Goal: Task Accomplishment & Management: Use online tool/utility

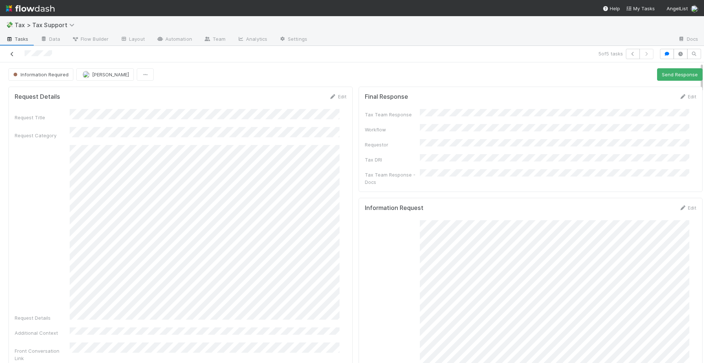
click at [13, 53] on icon at bounding box center [11, 54] width 7 height 5
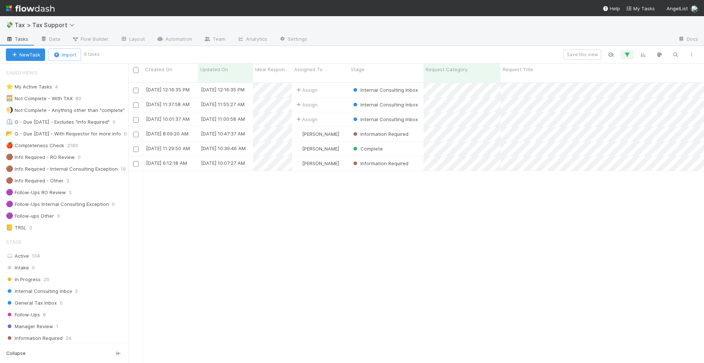
scroll to position [279, 569]
click at [73, 292] on div "Internal Consulting Inbox 5" at bounding box center [67, 290] width 122 height 9
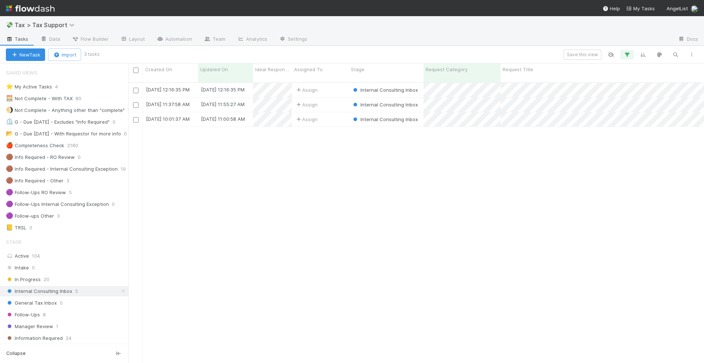
scroll to position [279, 569]
click at [628, 55] on icon "button" at bounding box center [627, 54] width 7 height 7
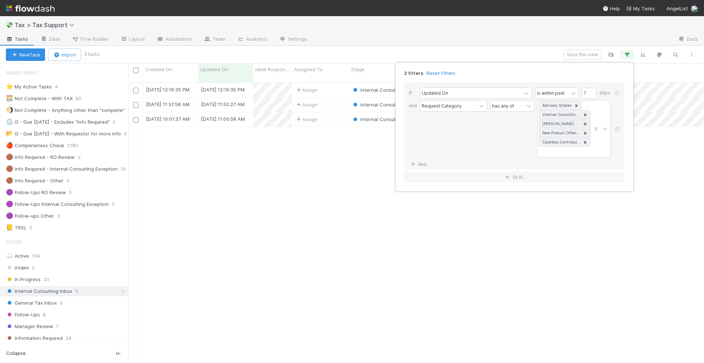
click at [116, 290] on div "2 filters Reset Filters If Updated On is within past 7 days and Request Categor…" at bounding box center [352, 181] width 704 height 363
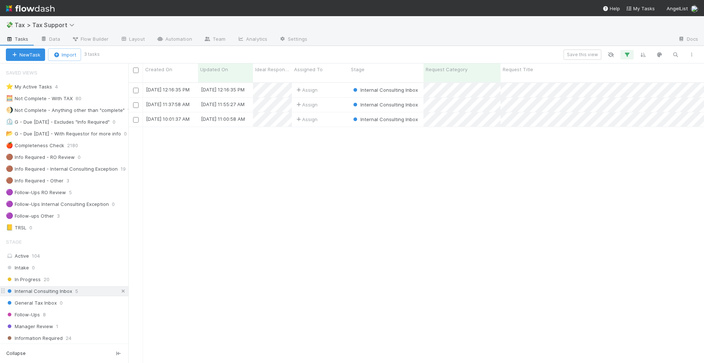
click at [120, 289] on icon at bounding box center [123, 291] width 7 height 5
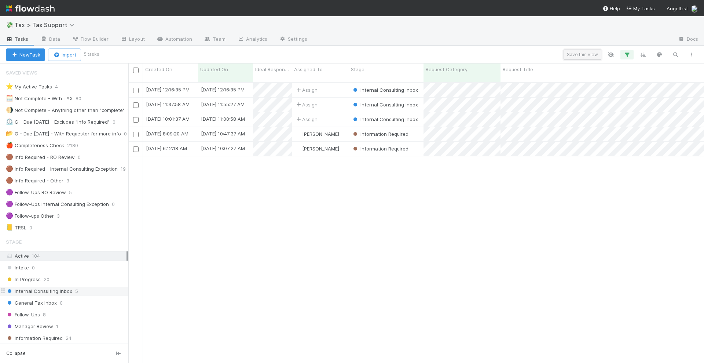
click at [580, 54] on button "Save this view" at bounding box center [583, 55] width 38 height 10
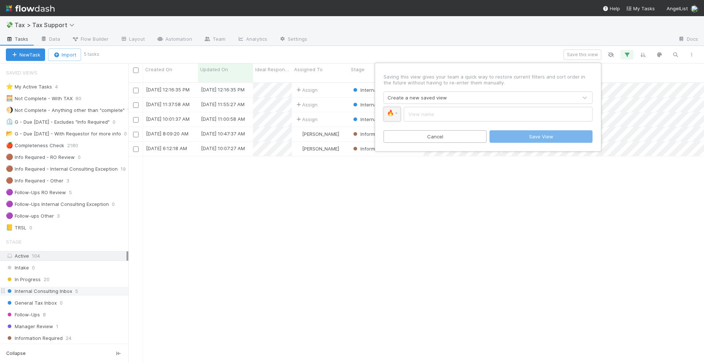
click at [398, 111] on link "🔥" at bounding box center [392, 114] width 17 height 15
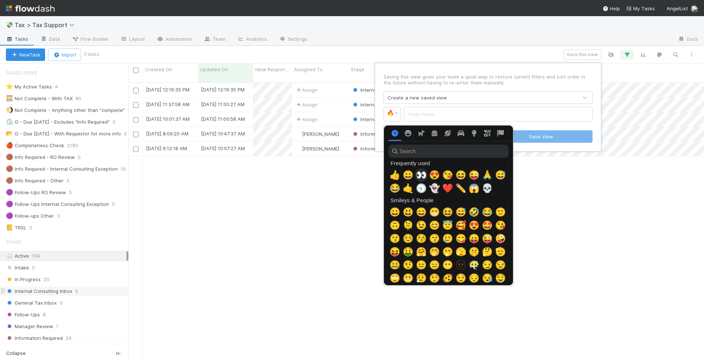
click at [421, 173] on span "👀" at bounding box center [421, 175] width 11 height 10
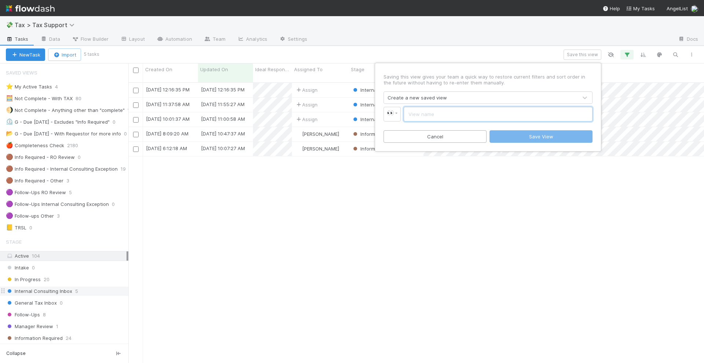
click at [424, 114] on input "text" at bounding box center [498, 114] width 189 height 15
type input "Matza's week in review"
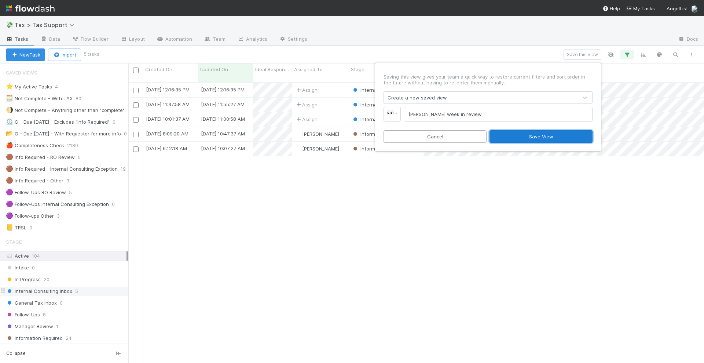
click at [525, 135] on button "Save View" at bounding box center [541, 136] width 103 height 12
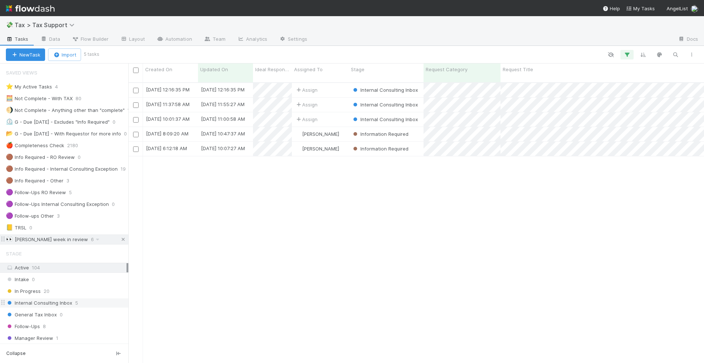
click at [120, 238] on icon at bounding box center [123, 239] width 7 height 5
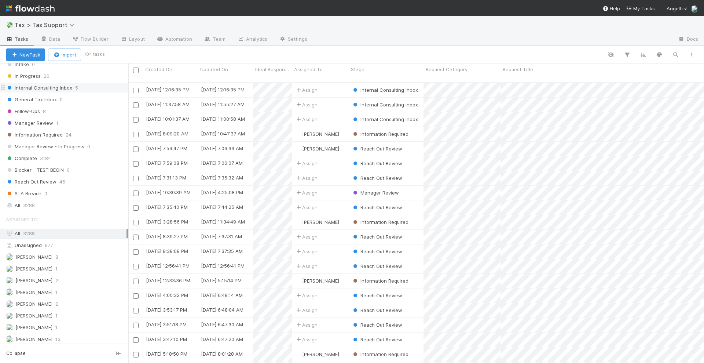
scroll to position [138, 0]
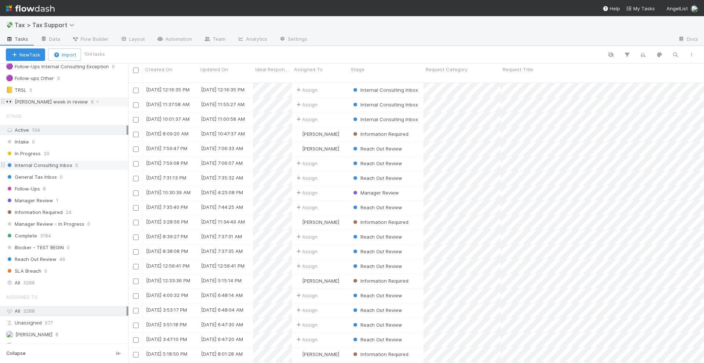
click at [83, 168] on div "Internal Consulting Inbox 5" at bounding box center [67, 165] width 122 height 9
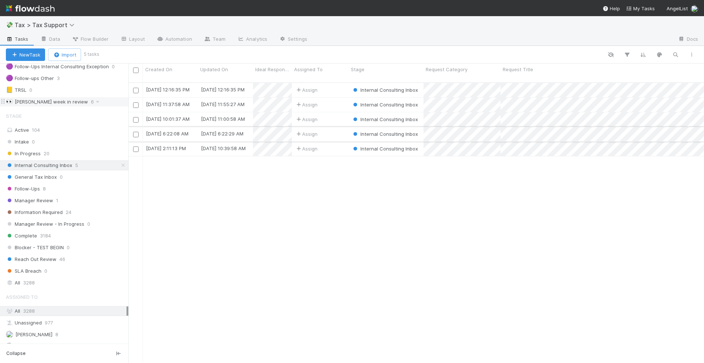
scroll to position [279, 569]
click at [335, 85] on div "Assign" at bounding box center [320, 90] width 57 height 14
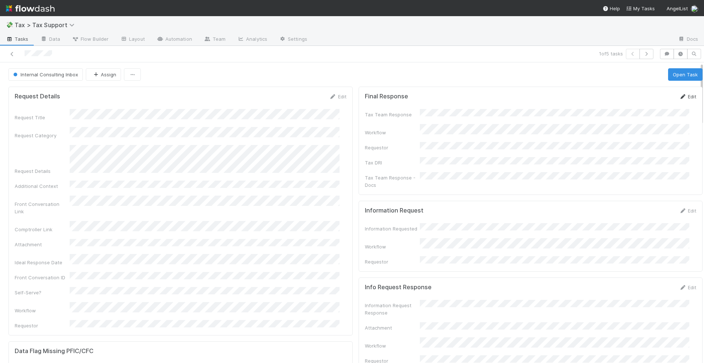
click at [679, 96] on icon at bounding box center [682, 96] width 7 height 5
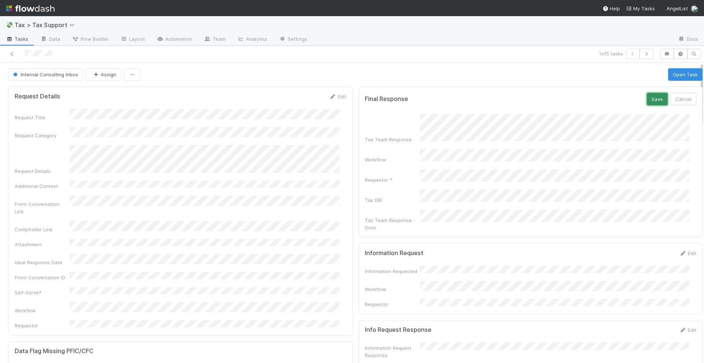
click at [647, 98] on button "Save" at bounding box center [657, 99] width 21 height 12
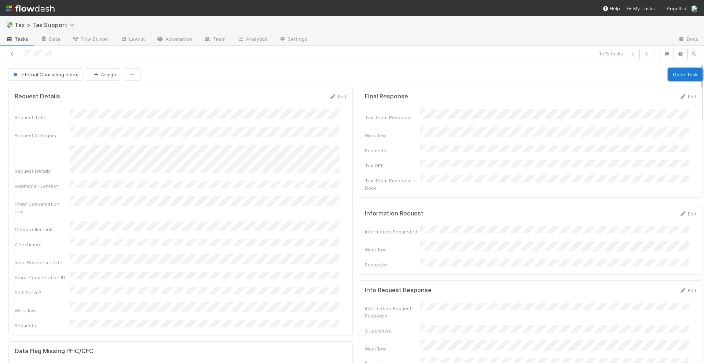
click at [668, 74] on button "Open Task" at bounding box center [685, 74] width 34 height 12
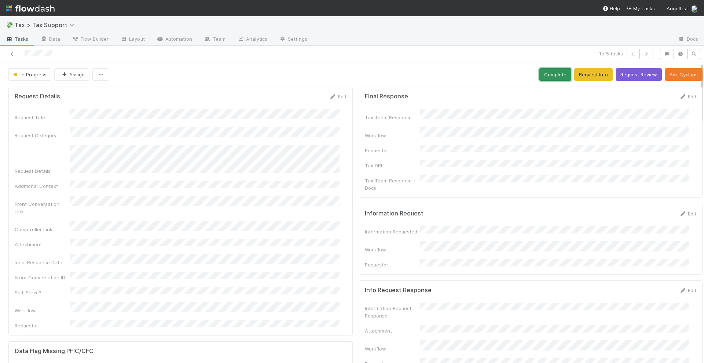
click at [540, 75] on button "Complete" at bounding box center [556, 74] width 32 height 12
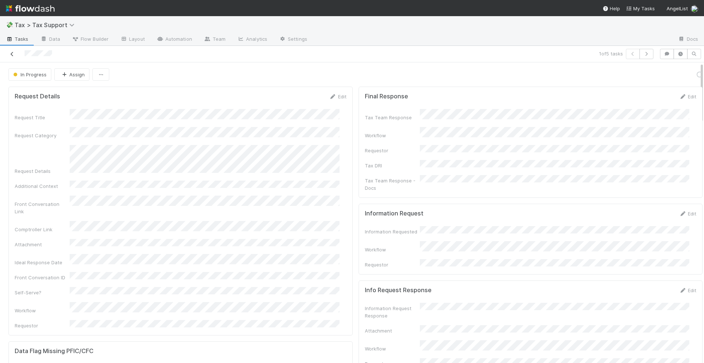
click at [14, 52] on icon at bounding box center [11, 54] width 7 height 5
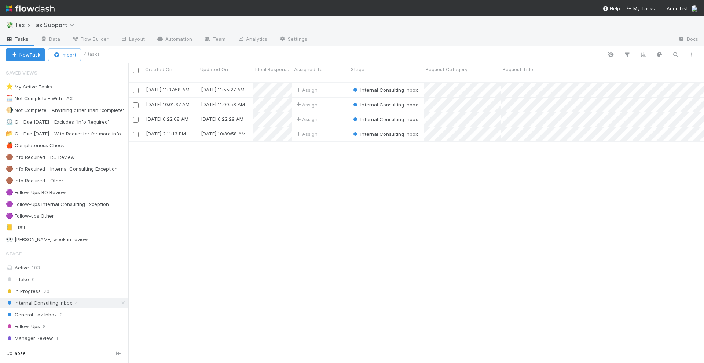
scroll to position [279, 569]
click at [329, 83] on div "Assign" at bounding box center [320, 90] width 57 height 14
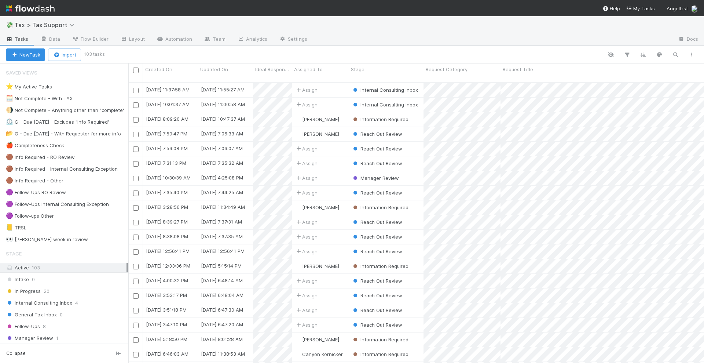
scroll to position [279, 569]
click at [44, 7] on img at bounding box center [30, 8] width 49 height 12
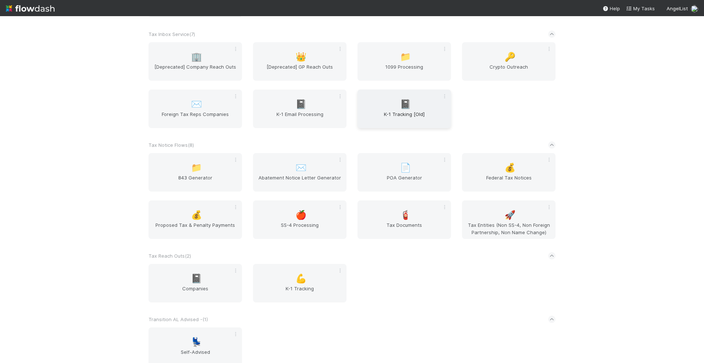
scroll to position [1749, 0]
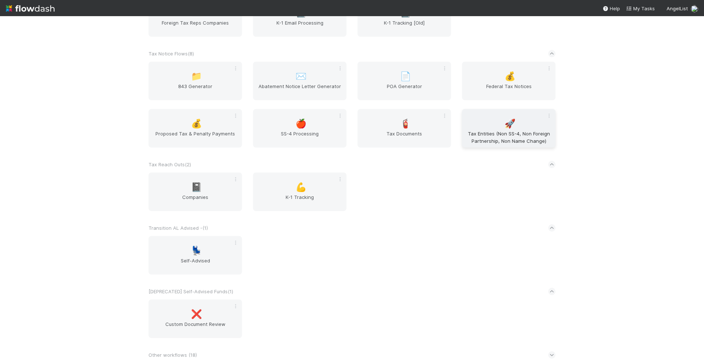
click at [493, 134] on span "Tax Entities (Non SS-4, Non Foreign Partnership, Non Name Change)" at bounding box center [509, 137] width 88 height 15
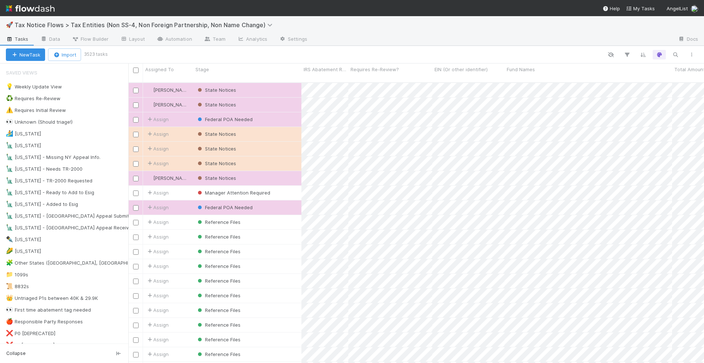
scroll to position [279, 569]
click at [694, 53] on icon "button" at bounding box center [691, 54] width 7 height 4
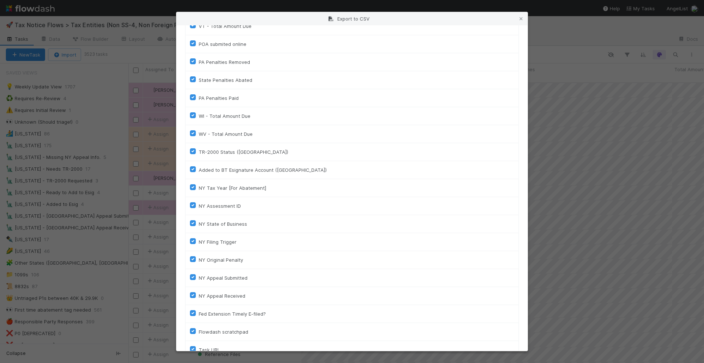
scroll to position [1341, 0]
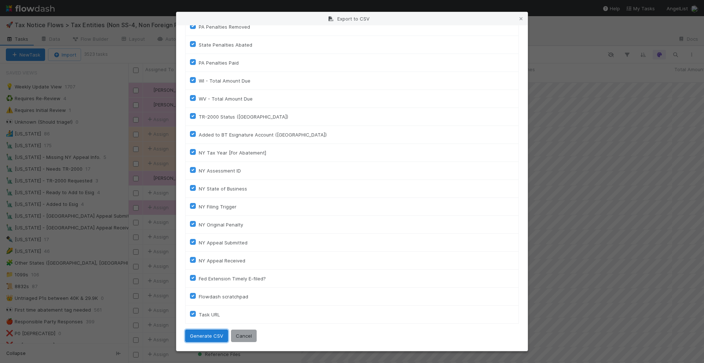
click at [202, 341] on button "Generate CSV" at bounding box center [206, 335] width 43 height 12
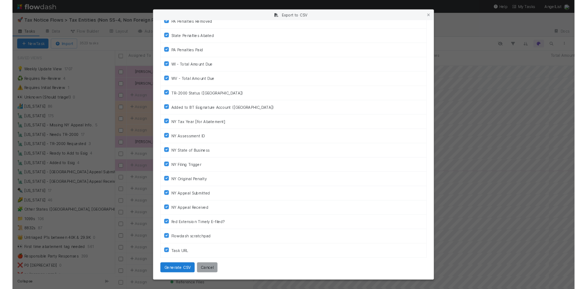
scroll to position [0, 0]
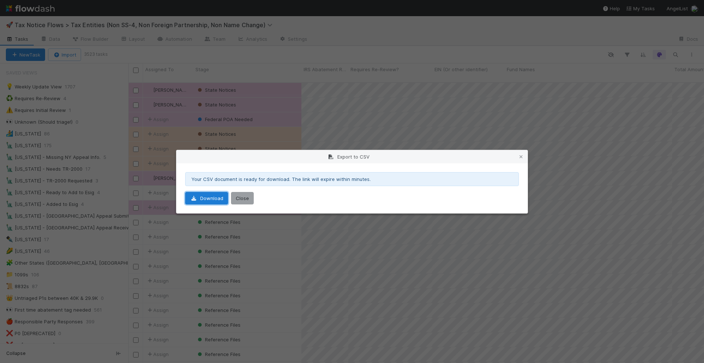
click at [206, 198] on link "Download" at bounding box center [206, 198] width 43 height 12
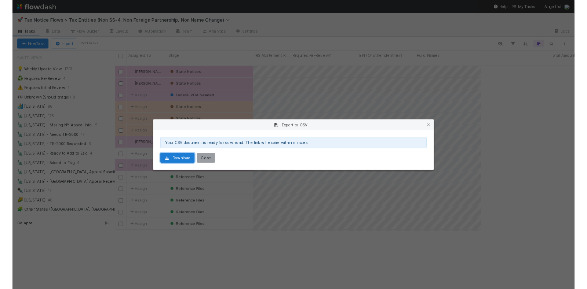
scroll to position [206, 451]
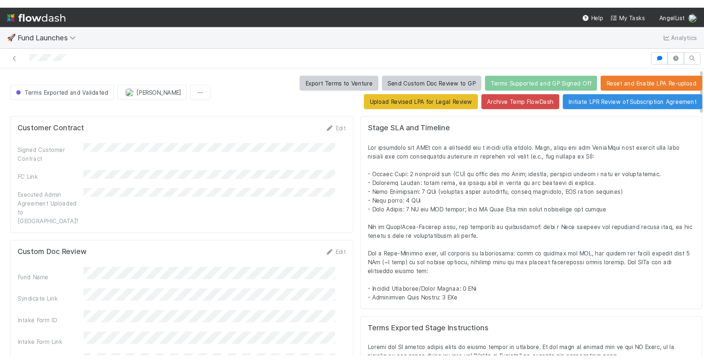
scroll to position [7, 7]
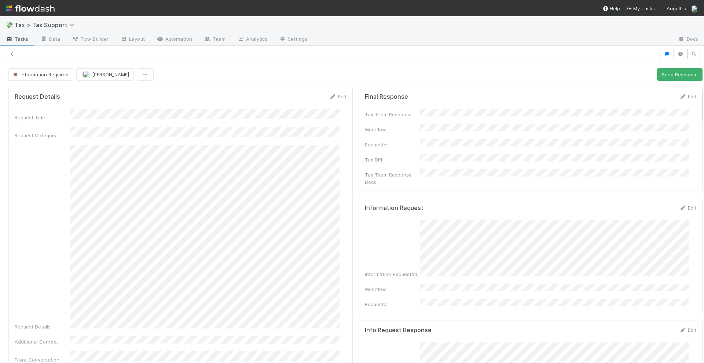
scroll to position [228, 0]
